Goal: Task Accomplishment & Management: Use online tool/utility

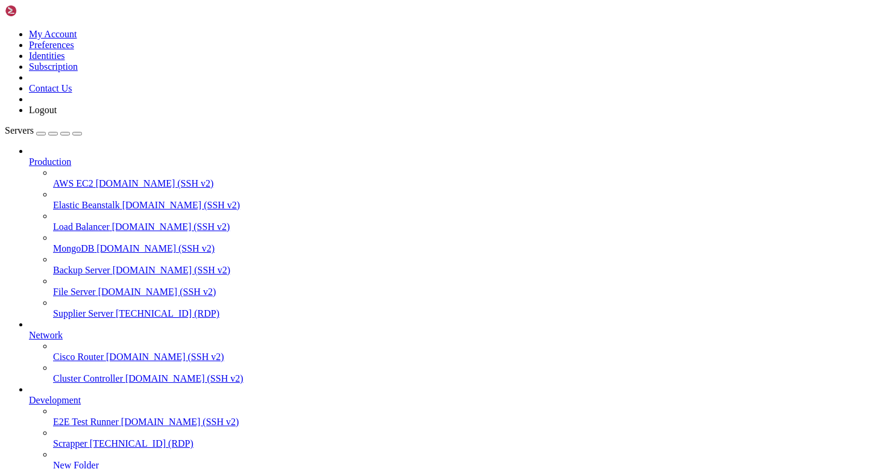
click at [53, 308] on span "Supplier Server" at bounding box center [83, 313] width 60 height 10
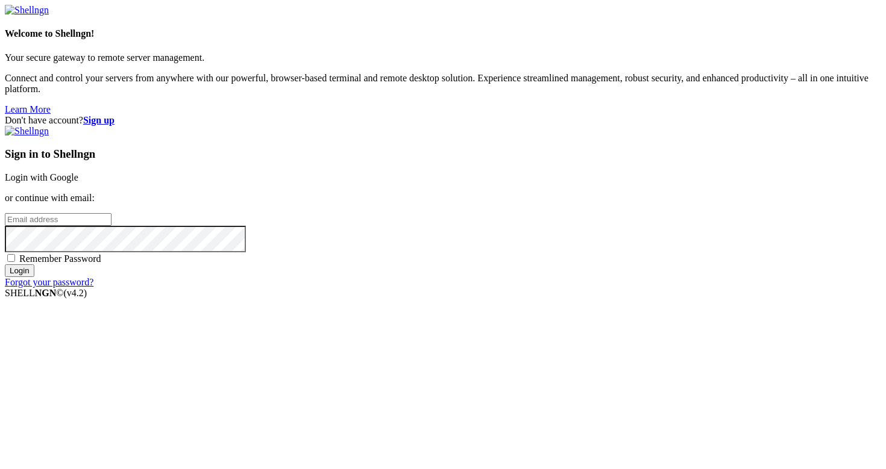
click at [111, 223] on input "email" at bounding box center [58, 219] width 107 height 13
type input "[PERSON_NAME][EMAIL_ADDRESS][DOMAIN_NAME]"
click at [34, 277] on input "Login" at bounding box center [20, 270] width 30 height 13
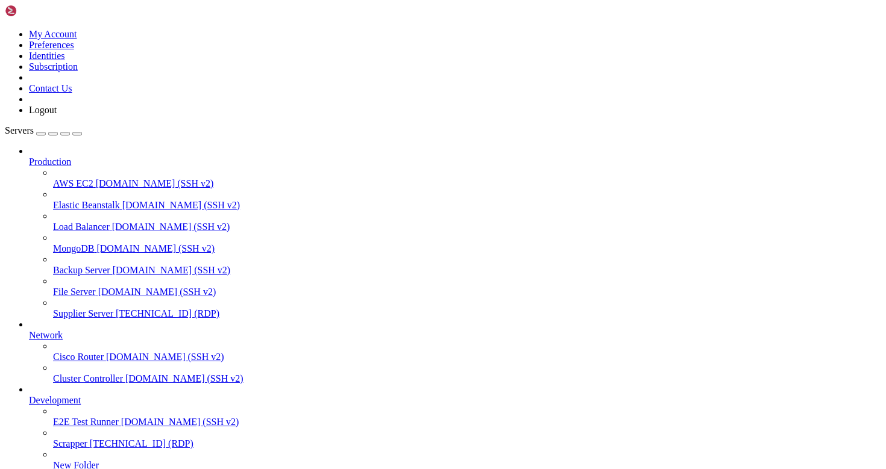
drag, startPoint x: 148, startPoint y: 771, endPoint x: 216, endPoint y: 773, distance: 68.1
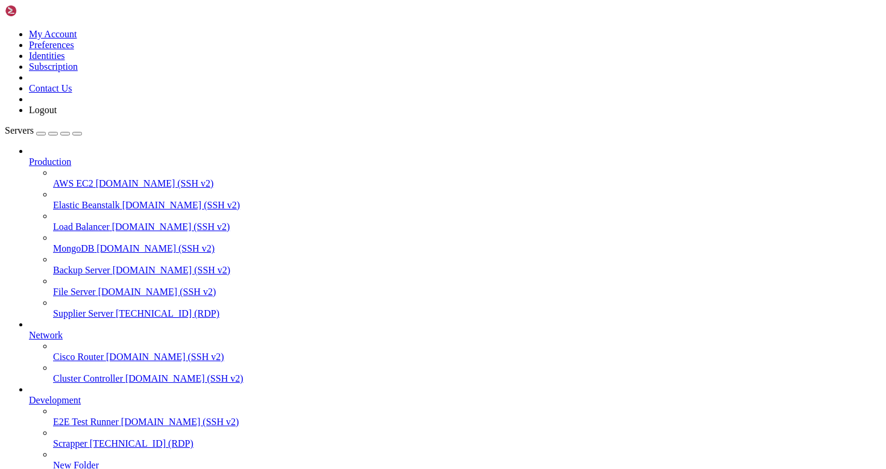
drag, startPoint x: 217, startPoint y: 774, endPoint x: 148, endPoint y: 775, distance: 68.7
